Goal: Information Seeking & Learning: Learn about a topic

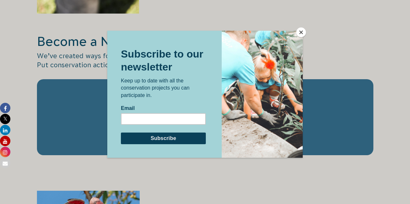
scroll to position [974, 0]
click at [302, 31] on button "Close" at bounding box center [301, 33] width 10 height 10
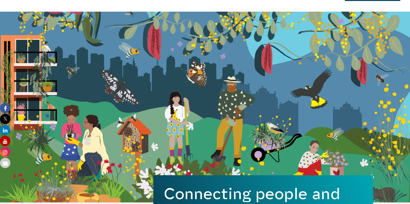
scroll to position [0, 0]
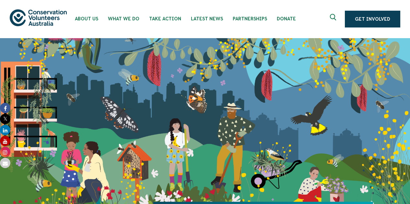
click at [330, 18] on icon "Expand search box" at bounding box center [334, 19] width 8 height 10
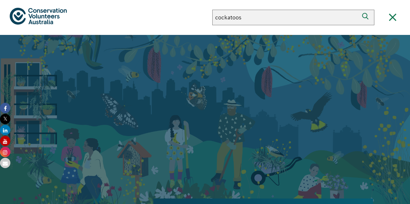
type input "cockatoos"
click at [359, 10] on button "Search" at bounding box center [367, 18] width 16 height 16
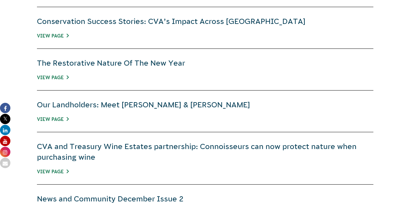
scroll to position [409, 0]
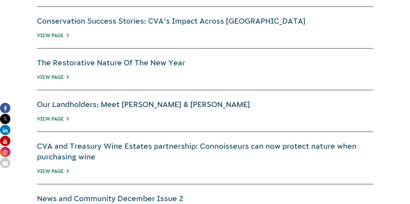
click at [177, 105] on link "Our Landholders: Meet Peter & Margaret" at bounding box center [143, 104] width 213 height 8
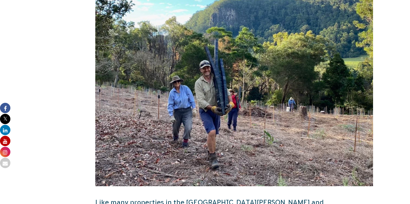
scroll to position [245, 0]
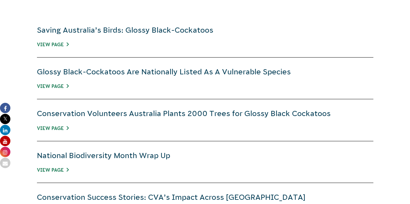
scroll to position [236, 0]
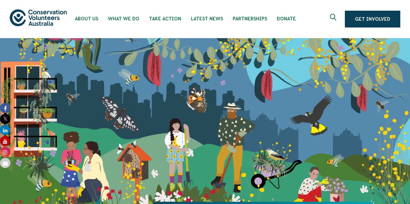
click at [337, 21] on icon "Expand search box" at bounding box center [334, 19] width 8 height 10
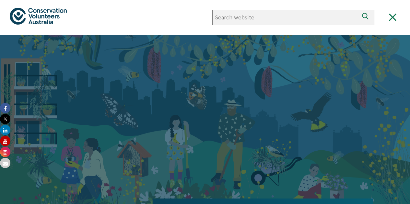
paste input "Glossy Black Cockatoo Habitat Plantings"
type input "Glossy Black Cockatoo Habitat Plantings"
click at [359, 10] on button "Search" at bounding box center [367, 18] width 16 height 16
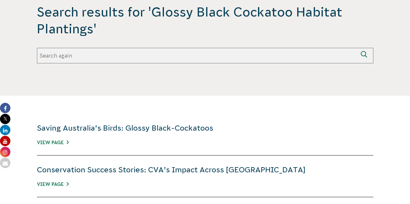
scroll to position [165, 0]
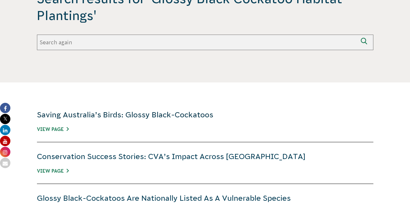
click at [179, 119] on link "Saving Australia’s Birds: Glossy Black-Cockatoos" at bounding box center [125, 115] width 176 height 8
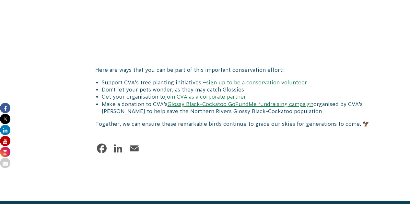
scroll to position [1653, 0]
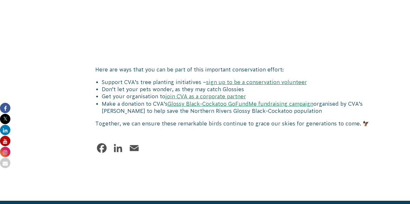
click at [220, 79] on link "sign up to be a conservation volunteer" at bounding box center [256, 82] width 101 height 6
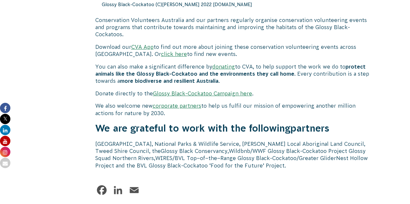
scroll to position [2017, 0]
